Goal: Entertainment & Leisure: Consume media (video, audio)

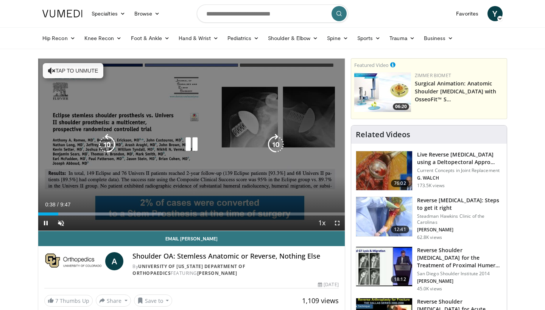
click at [63, 69] on button "Tap to unmute" at bounding box center [73, 70] width 61 height 15
click at [110, 149] on icon "Video Player" at bounding box center [106, 144] width 21 height 21
click at [191, 145] on icon "Video Player" at bounding box center [191, 144] width 21 height 21
click at [190, 141] on icon "Video Player" at bounding box center [191, 144] width 21 height 21
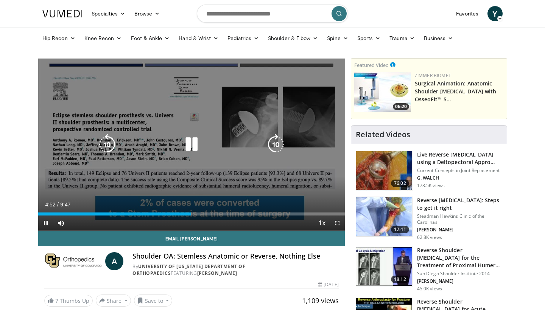
click at [111, 148] on icon "Video Player" at bounding box center [106, 144] width 21 height 21
click at [196, 149] on icon "Video Player" at bounding box center [191, 144] width 21 height 21
click at [193, 146] on icon "Video Player" at bounding box center [191, 144] width 21 height 21
click at [109, 146] on icon "Video Player" at bounding box center [106, 144] width 21 height 21
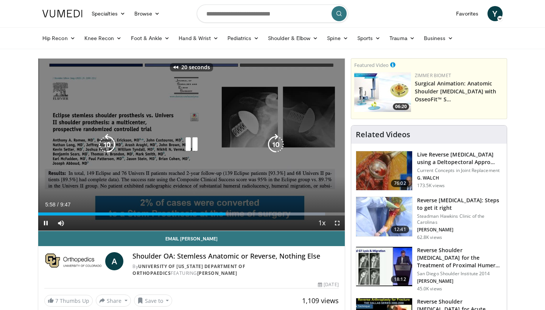
click at [193, 144] on icon "Video Player" at bounding box center [191, 144] width 21 height 21
click at [104, 141] on icon "Video Player" at bounding box center [106, 144] width 21 height 21
click at [190, 143] on icon "Video Player" at bounding box center [191, 144] width 21 height 21
click at [194, 142] on icon "Video Player" at bounding box center [191, 144] width 21 height 21
click at [189, 146] on icon "Video Player" at bounding box center [191, 144] width 21 height 21
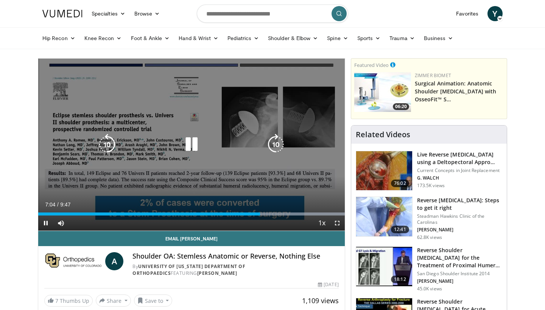
click at [194, 143] on icon "Video Player" at bounding box center [191, 144] width 21 height 21
click at [191, 146] on icon "Video Player" at bounding box center [191, 144] width 21 height 21
click at [190, 138] on icon "Video Player" at bounding box center [191, 144] width 21 height 21
click at [189, 146] on icon "Video Player" at bounding box center [191, 144] width 21 height 21
click at [109, 146] on icon "Video Player" at bounding box center [106, 144] width 21 height 21
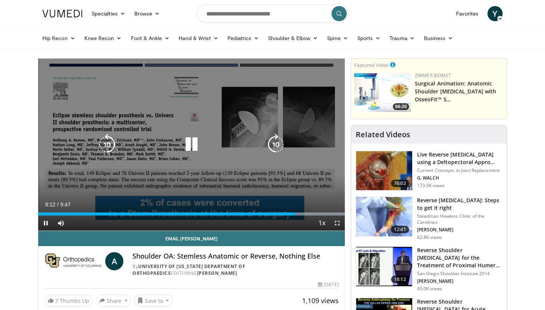
click at [115, 146] on icon "Video Player" at bounding box center [106, 144] width 21 height 21
click at [192, 148] on icon "Video Player" at bounding box center [191, 144] width 21 height 21
click at [192, 145] on icon "Video Player" at bounding box center [191, 144] width 21 height 21
click at [104, 146] on icon "Video Player" at bounding box center [106, 144] width 21 height 21
click at [189, 148] on icon "Video Player" at bounding box center [191, 144] width 21 height 21
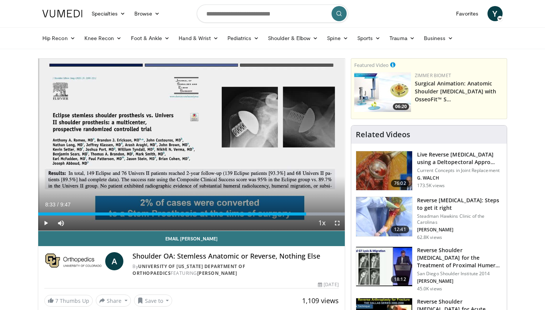
click at [45, 223] on span "Video Player" at bounding box center [45, 223] width 15 height 15
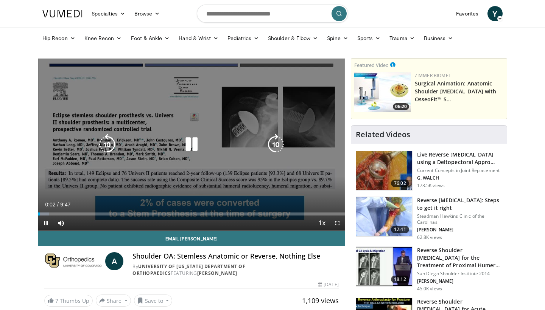
click at [277, 140] on icon "Video Player" at bounding box center [275, 144] width 21 height 21
click at [108, 145] on icon "Video Player" at bounding box center [106, 144] width 21 height 21
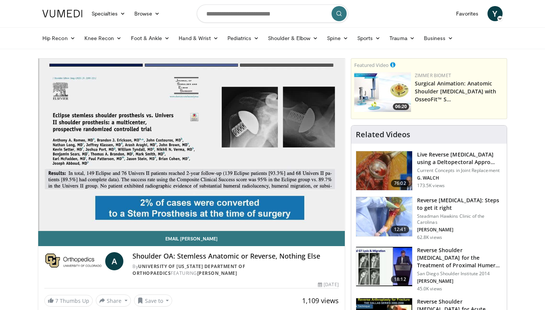
click at [108, 145] on div "10 seconds Tap to unmute" at bounding box center [191, 145] width 306 height 172
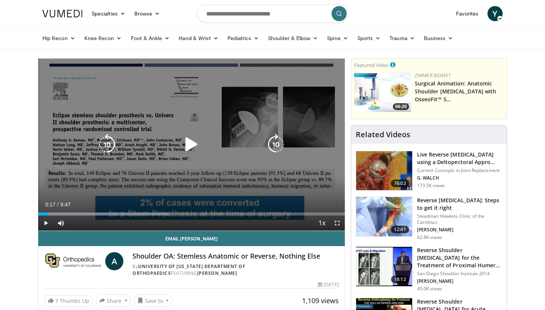
click at [106, 145] on icon "Video Player" at bounding box center [106, 144] width 21 height 21
click at [189, 143] on icon "Video Player" at bounding box center [191, 144] width 21 height 21
click at [281, 140] on icon "Video Player" at bounding box center [275, 144] width 21 height 21
click at [276, 145] on icon "Video Player" at bounding box center [275, 144] width 21 height 21
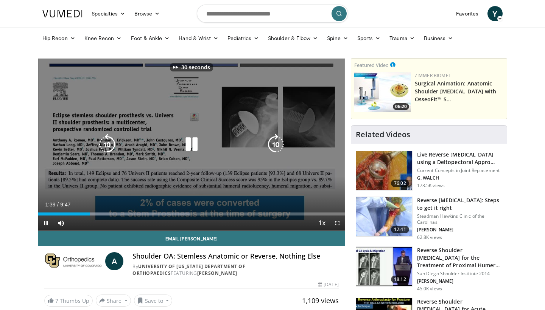
click at [276, 145] on icon "Video Player" at bounding box center [275, 144] width 21 height 21
click at [109, 145] on icon "Video Player" at bounding box center [106, 144] width 21 height 21
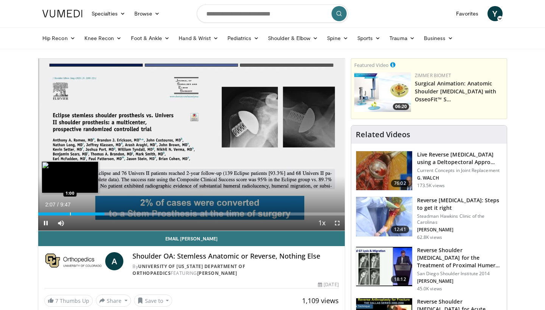
click at [70, 214] on div "Progress Bar" at bounding box center [70, 214] width 1 height 3
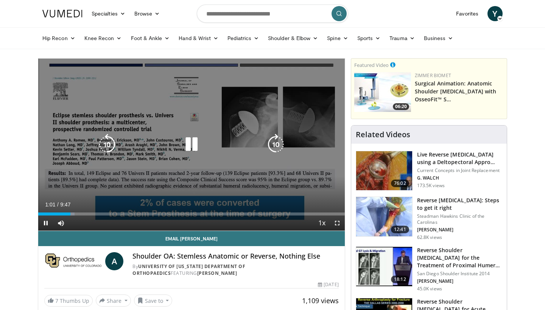
click at [193, 147] on icon "Video Player" at bounding box center [191, 144] width 21 height 21
click at [192, 142] on icon "Video Player" at bounding box center [191, 144] width 21 height 21
